Goal: Transaction & Acquisition: Purchase product/service

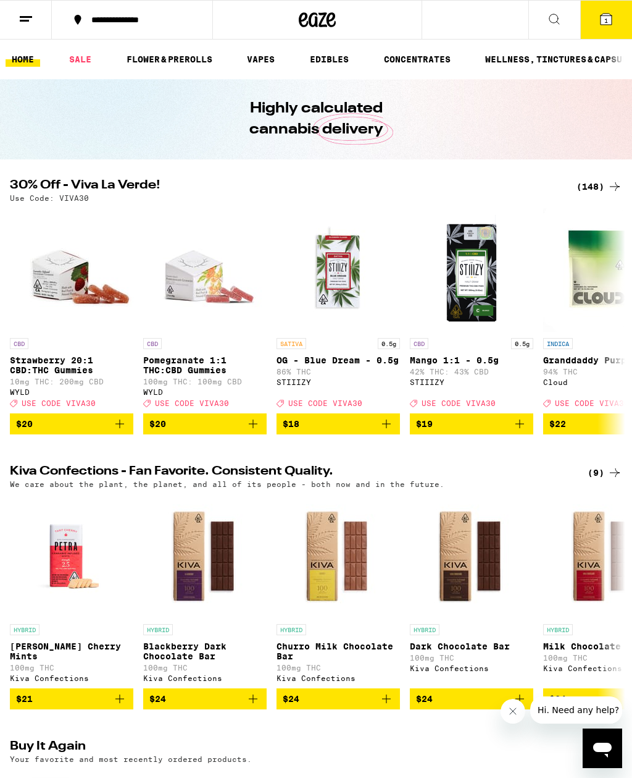
click at [626, 21] on button "1" at bounding box center [607, 20] width 52 height 38
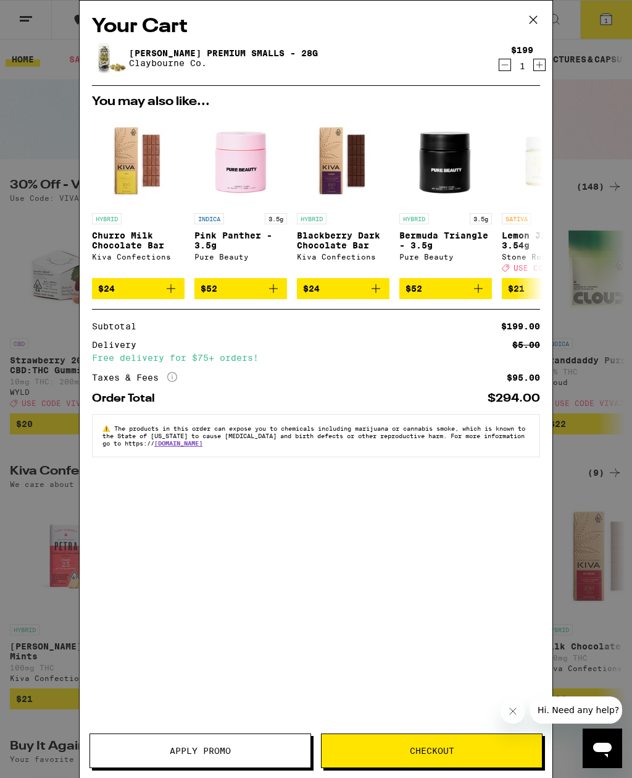
click at [527, 17] on icon at bounding box center [533, 20] width 19 height 19
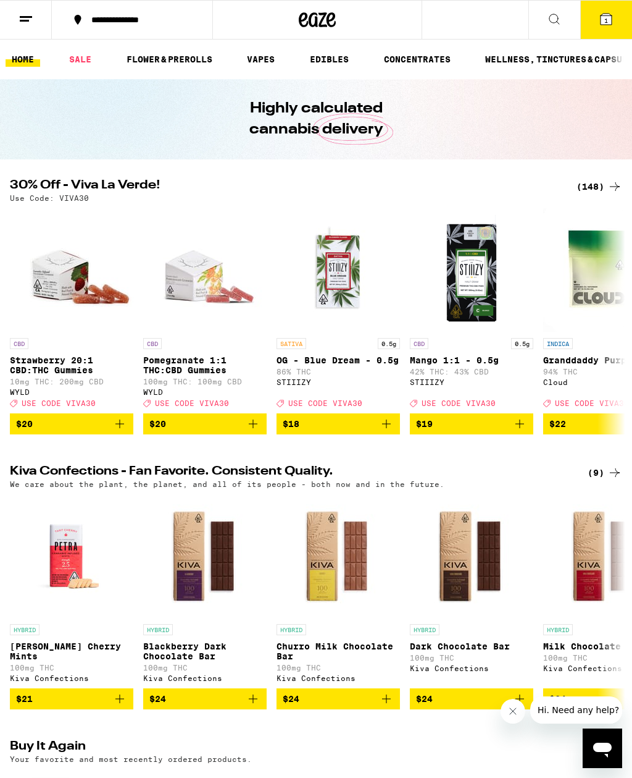
click at [605, 19] on span "1" at bounding box center [607, 20] width 4 height 7
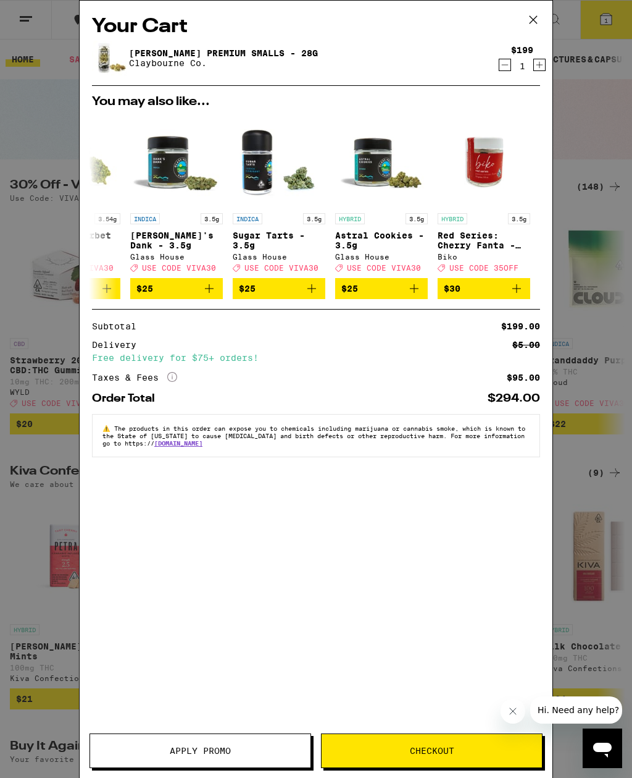
scroll to position [0, 577]
click at [536, 17] on icon at bounding box center [533, 20] width 19 height 19
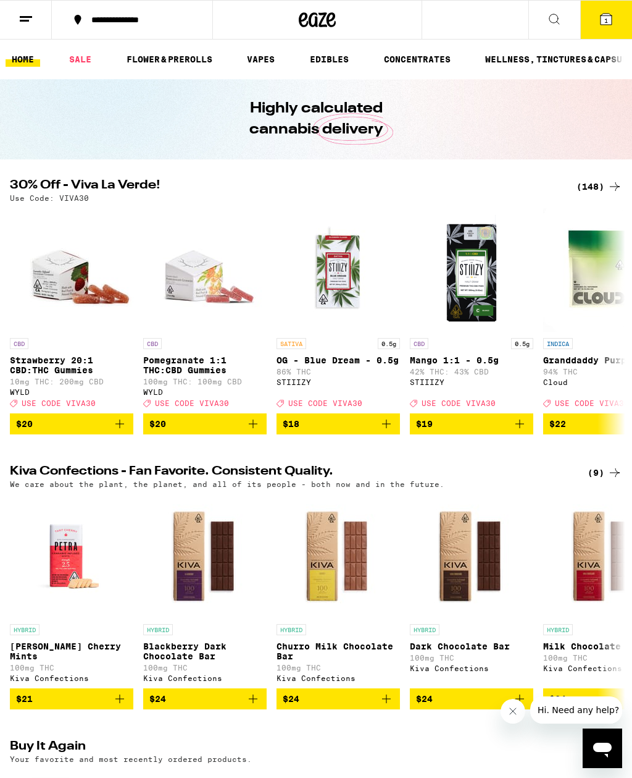
click at [196, 59] on link "FLOWER & PREROLLS" at bounding box center [169, 59] width 98 height 15
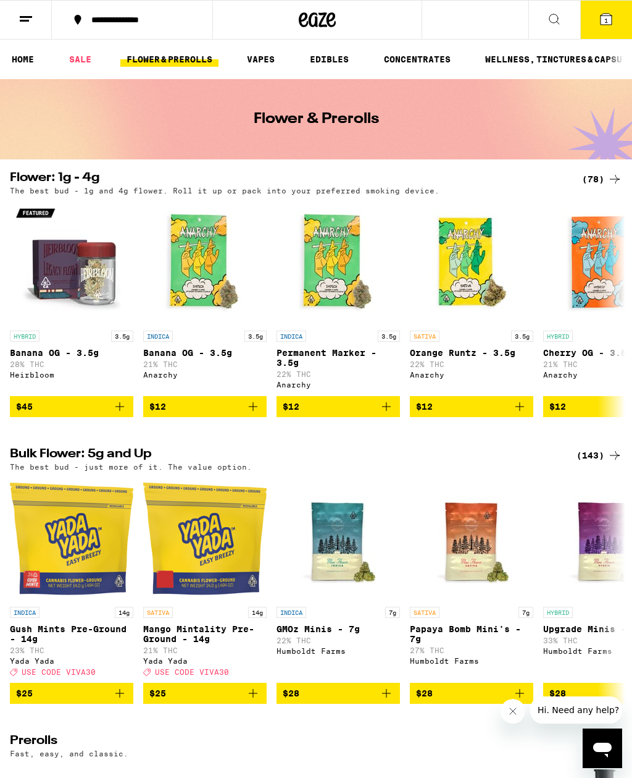
click at [595, 463] on div "(143)" at bounding box center [600, 455] width 46 height 15
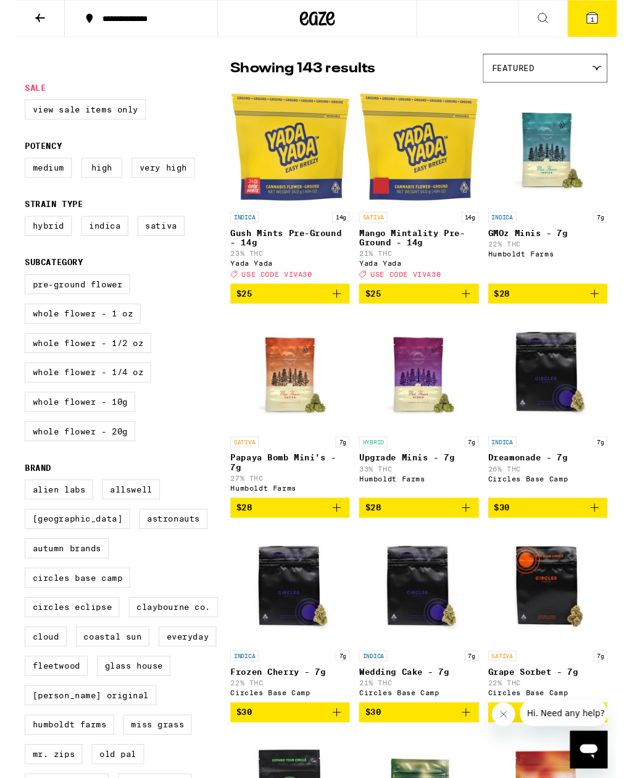
scroll to position [86, 0]
click at [97, 248] on label "Indica" at bounding box center [93, 237] width 49 height 21
click at [13, 229] on input "Indica" at bounding box center [12, 229] width 1 height 1
checkbox input "true"
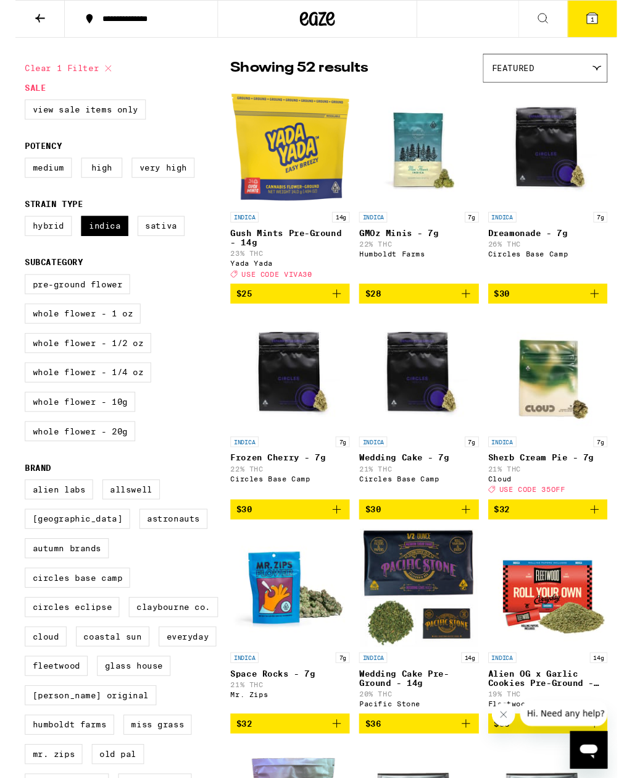
click at [161, 185] on label "Very High" at bounding box center [155, 176] width 66 height 21
click at [13, 168] on input "Very High" at bounding box center [12, 167] width 1 height 1
checkbox input "true"
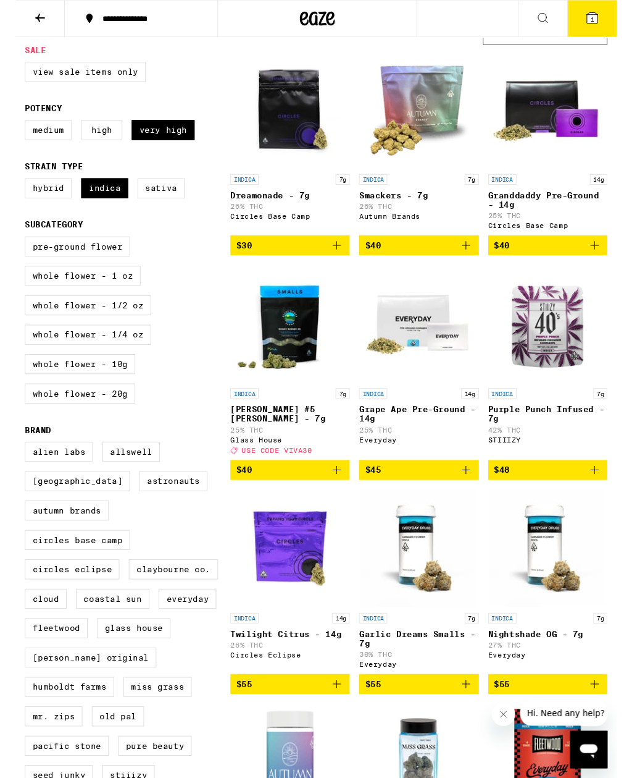
scroll to position [128, 0]
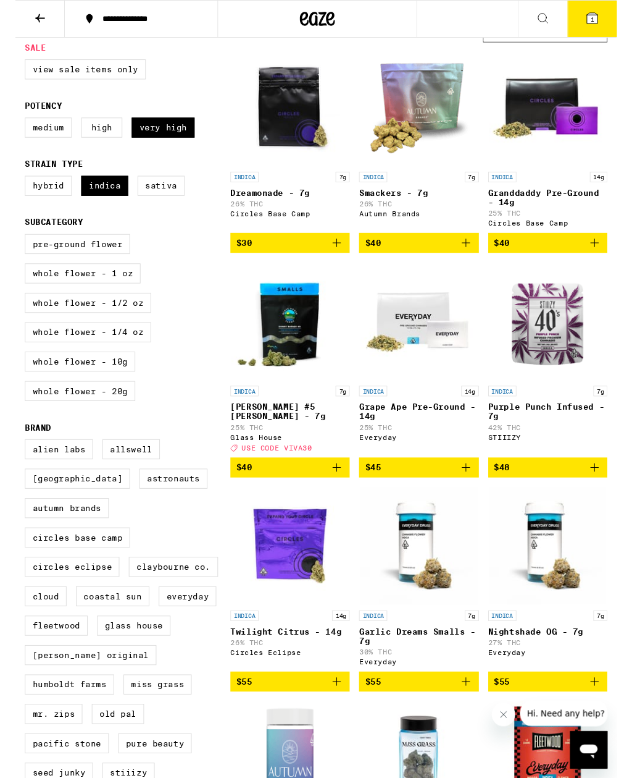
click at [125, 359] on label "Whole Flower - 1/4 oz" at bounding box center [76, 348] width 133 height 21
click at [13, 248] on input "Whole Flower - 1/4 oz" at bounding box center [12, 248] width 1 height 1
checkbox input "true"
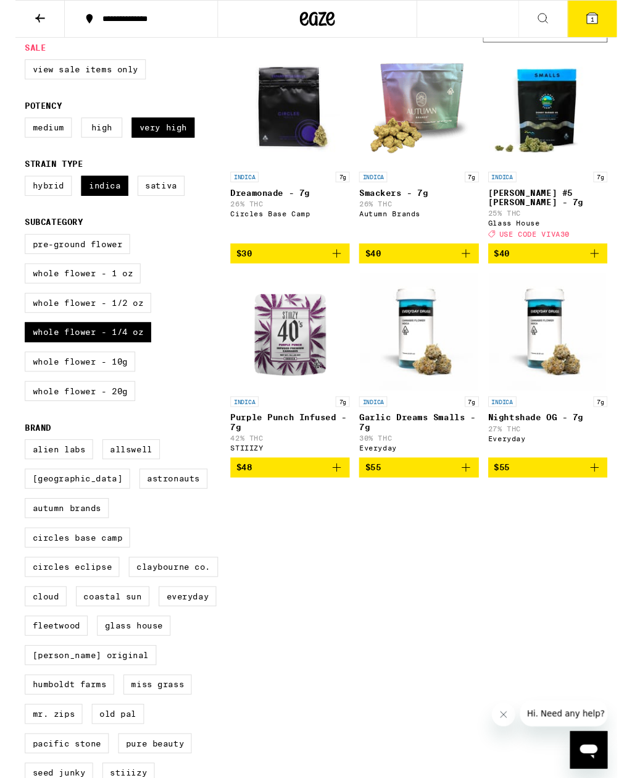
click at [30, 298] on label "Whole Flower - 1 oz" at bounding box center [71, 287] width 122 height 21
click at [13, 248] on input "Whole Flower - 1 oz" at bounding box center [12, 248] width 1 height 1
checkbox input "true"
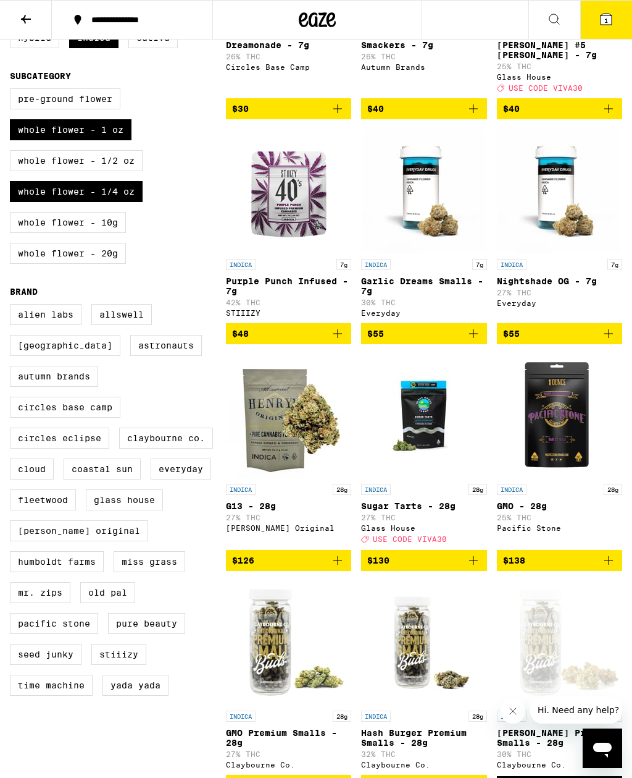
scroll to position [283, 0]
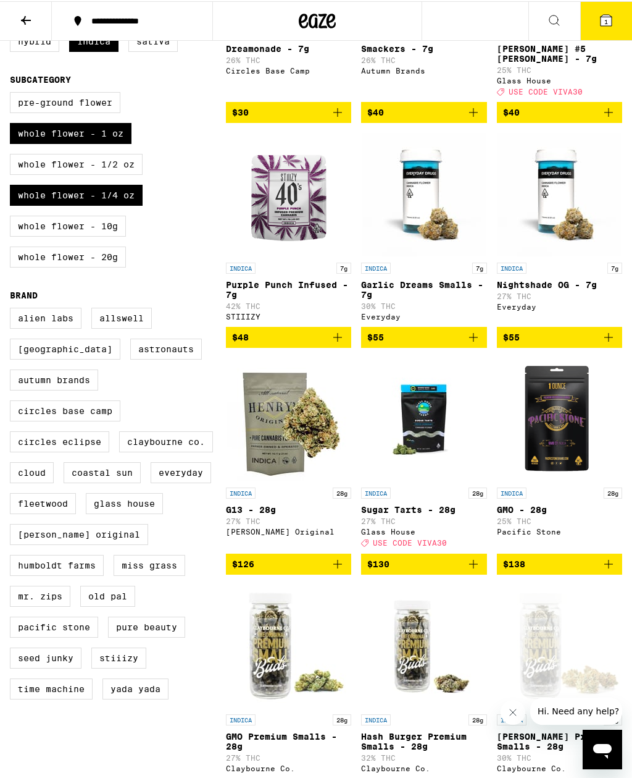
click at [347, 347] on button "$48" at bounding box center [288, 336] width 125 height 21
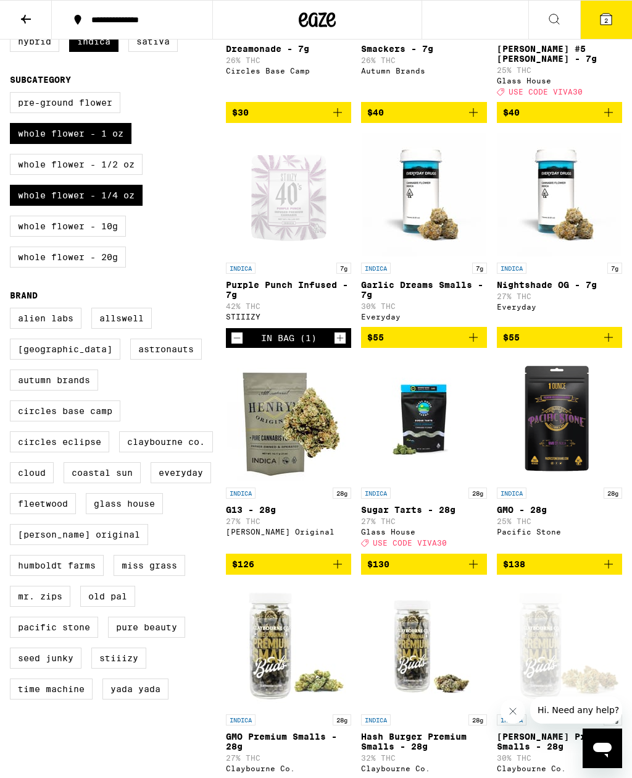
click at [607, 23] on span "2" at bounding box center [607, 20] width 4 height 7
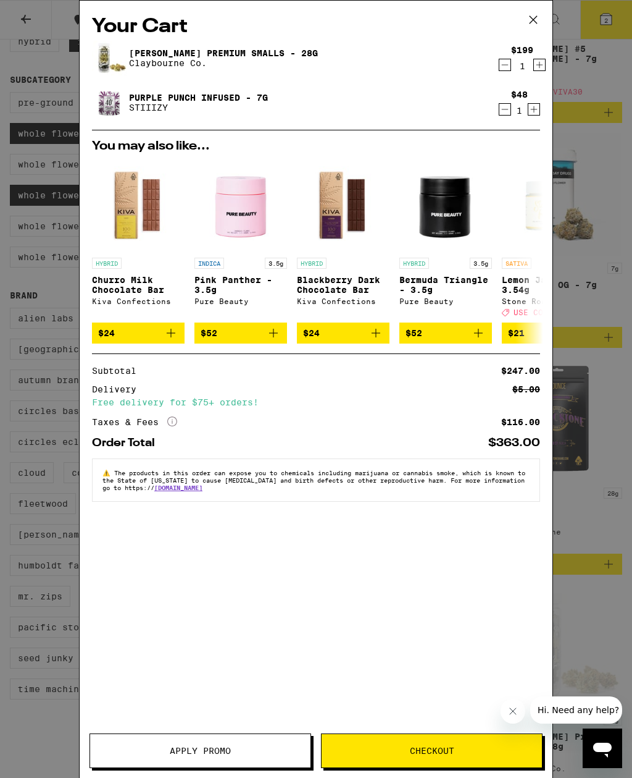
click at [506, 114] on icon "Decrement" at bounding box center [505, 109] width 11 height 15
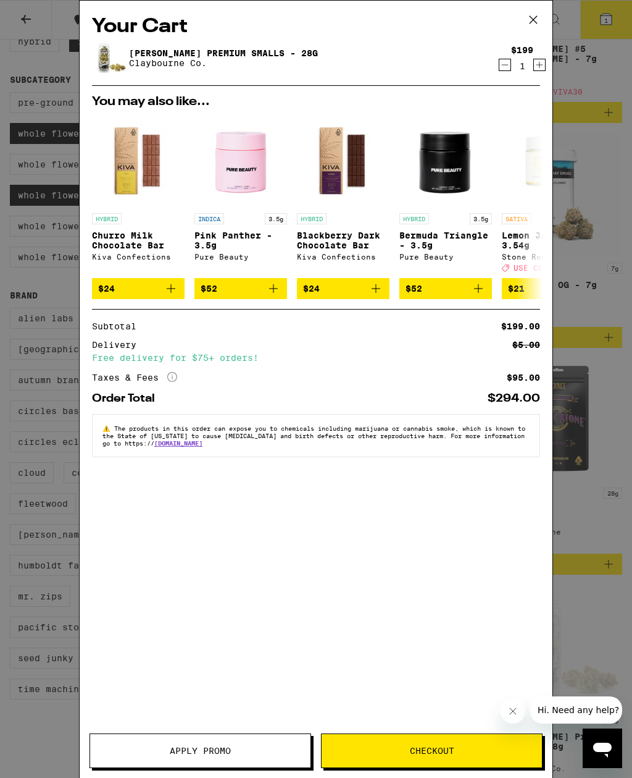
click at [504, 64] on icon "Decrement" at bounding box center [505, 64] width 11 height 15
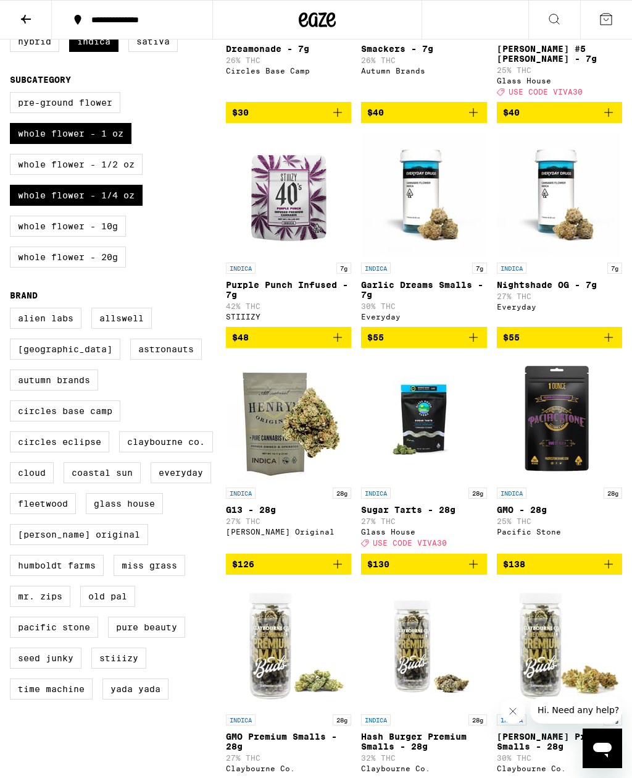
click at [335, 345] on icon "Add to bag" at bounding box center [337, 337] width 15 height 15
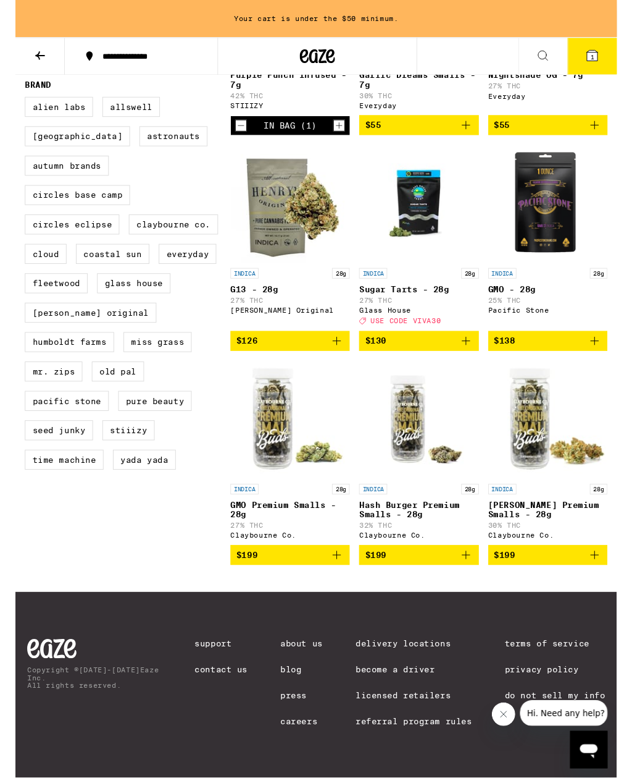
scroll to position [569, 0]
click at [550, 464] on img "Open page for King Louis Premium Smalls - 28g from Claybourne Co." at bounding box center [560, 441] width 124 height 124
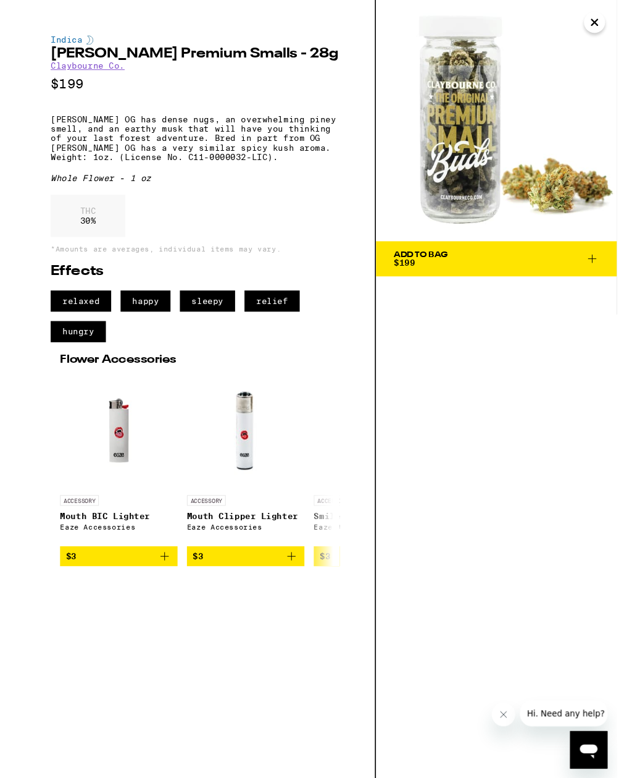
click at [610, 26] on icon "Close" at bounding box center [609, 23] width 15 height 19
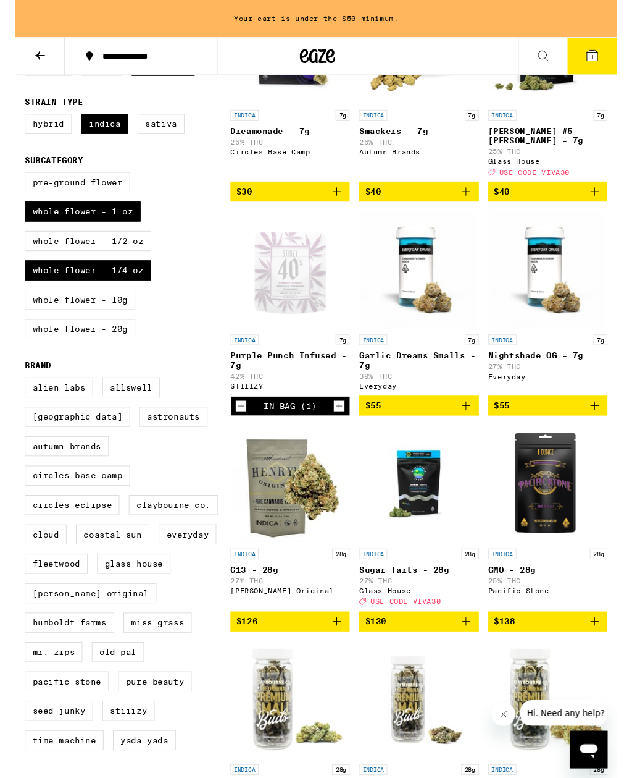
scroll to position [233, 0]
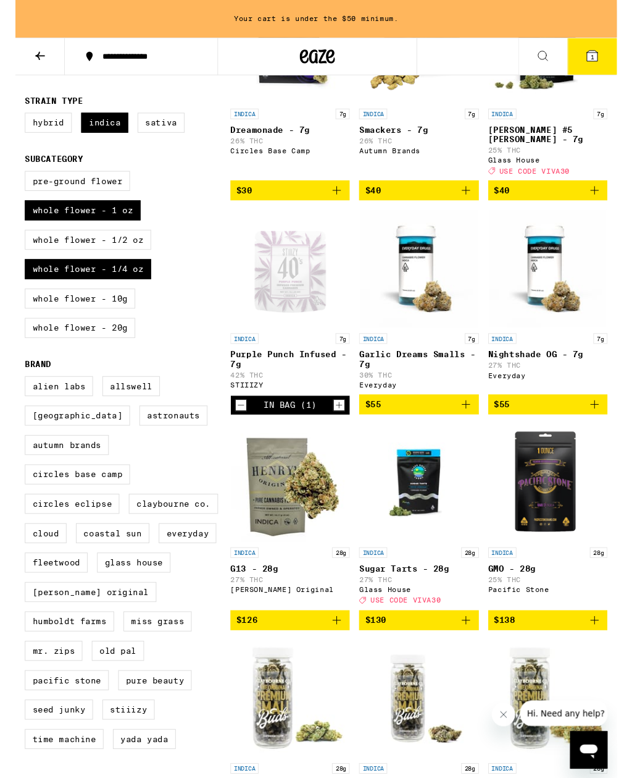
click at [37, 263] on label "Whole Flower - 1/2 oz" at bounding box center [76, 252] width 133 height 21
click at [13, 182] on input "Whole Flower - 1/2 oz" at bounding box center [12, 182] width 1 height 1
checkbox input "true"
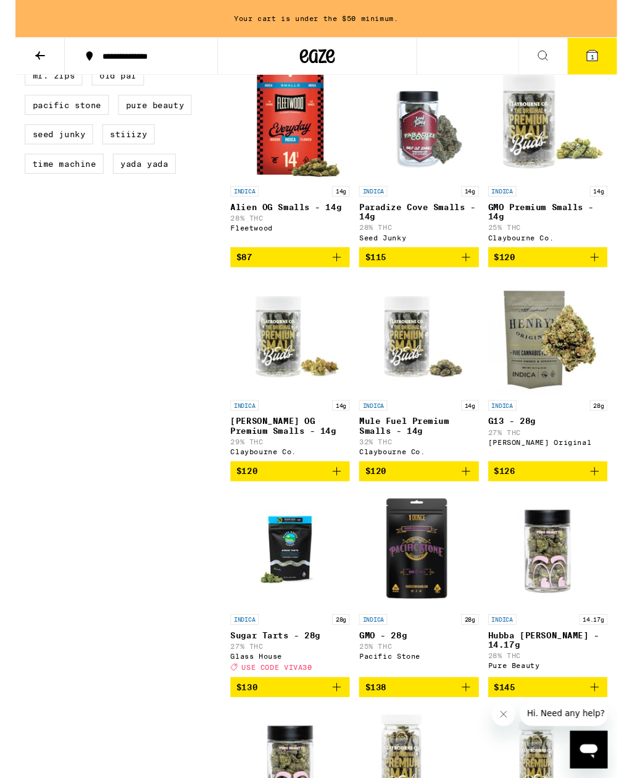
scroll to position [839, 0]
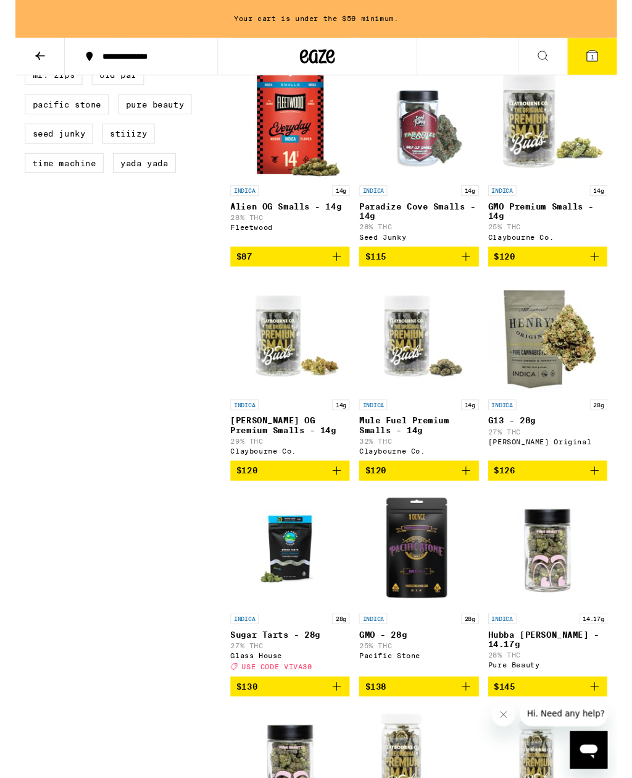
click at [334, 502] on icon "Add to bag" at bounding box center [337, 494] width 15 height 15
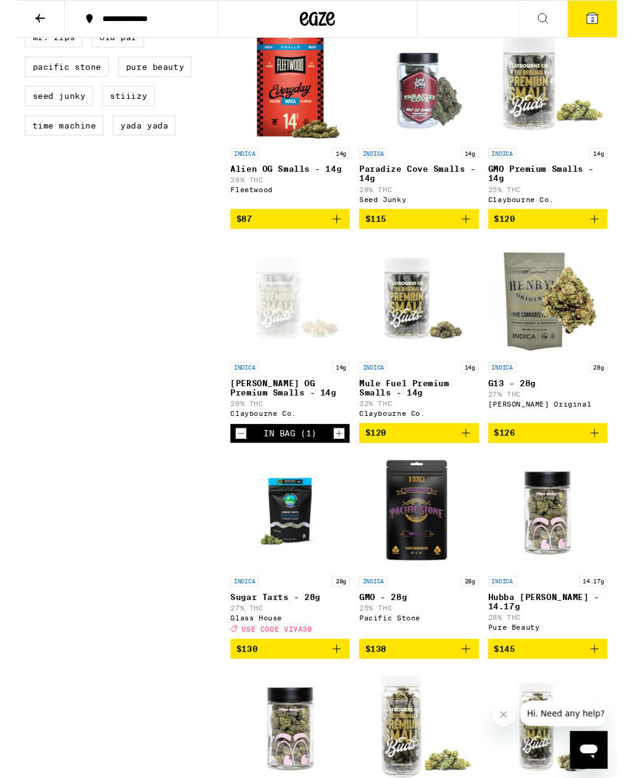
click at [610, 22] on icon at bounding box center [606, 19] width 11 height 11
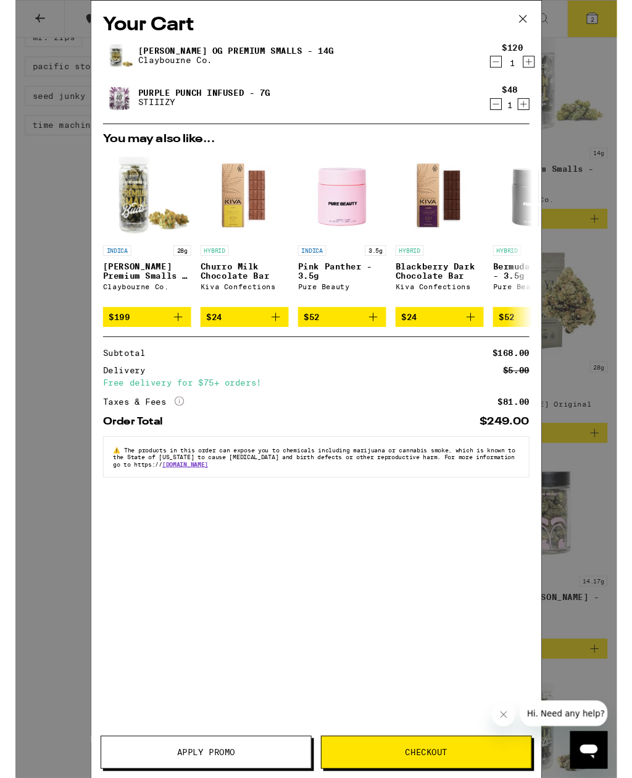
click at [429, 777] on button "Checkout" at bounding box center [432, 790] width 222 height 35
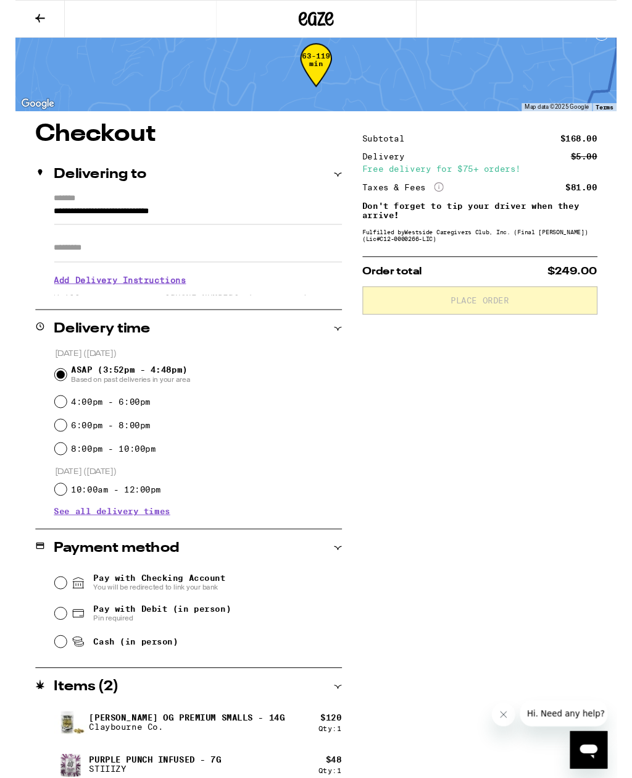
scroll to position [34, 0]
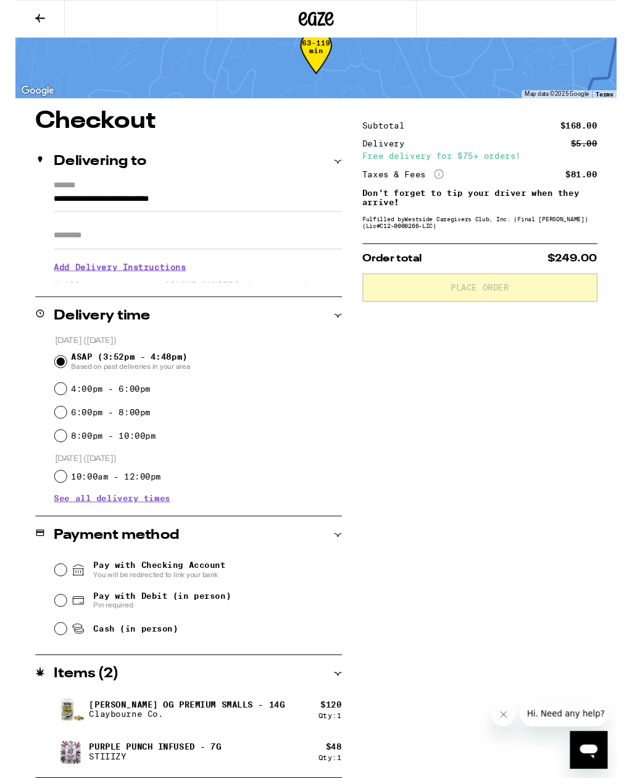
click at [42, 666] on input "Cash (in person)" at bounding box center [47, 660] width 12 height 12
radio input "true"
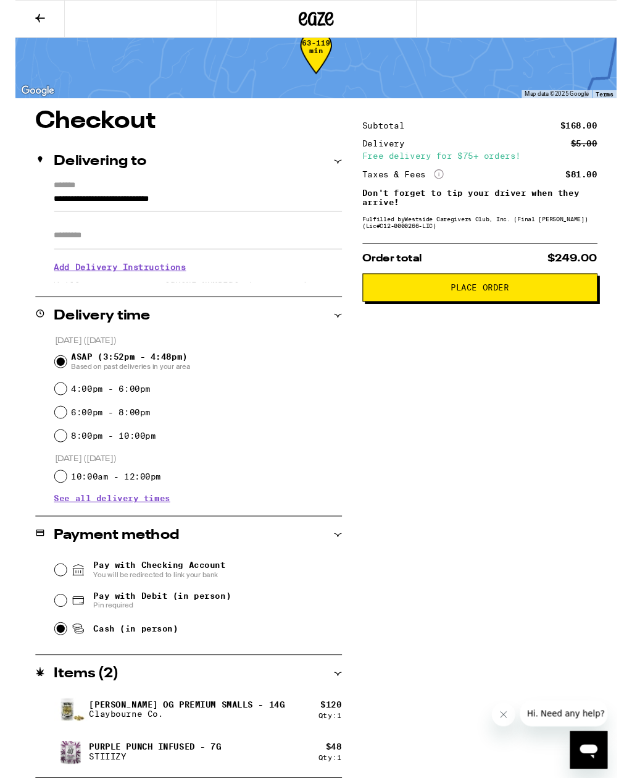
click at [495, 306] on span "Place Order" at bounding box center [488, 302] width 61 height 9
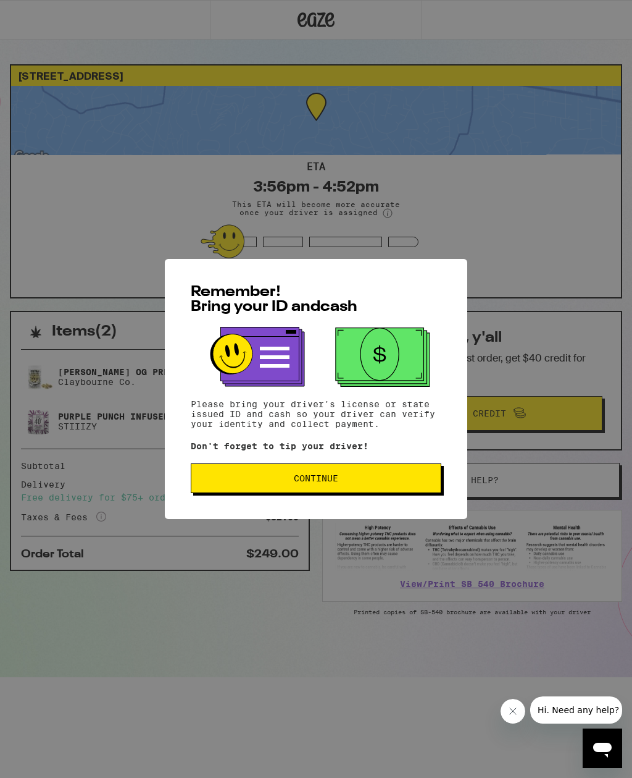
click at [334, 482] on span "Continue" at bounding box center [316, 478] width 44 height 9
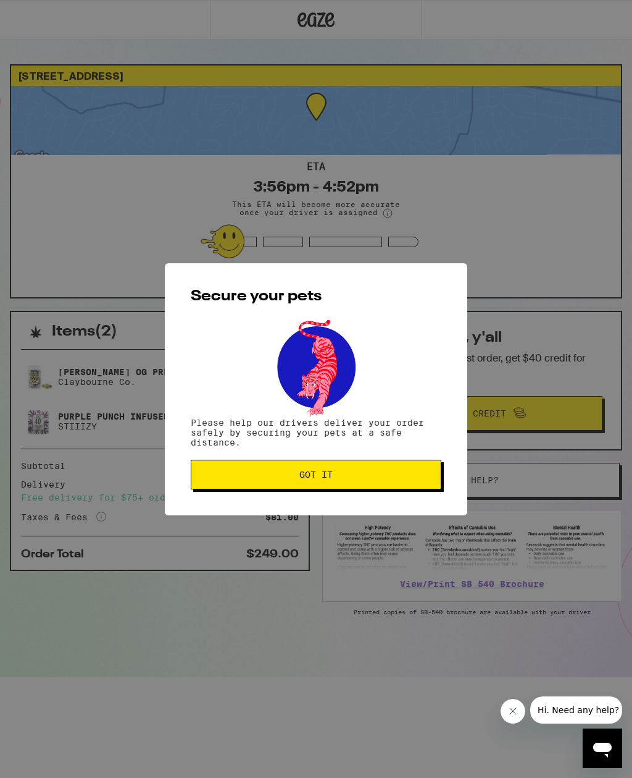
click at [362, 476] on span "Got it" at bounding box center [316, 474] width 230 height 9
